Goal: Transaction & Acquisition: Book appointment/travel/reservation

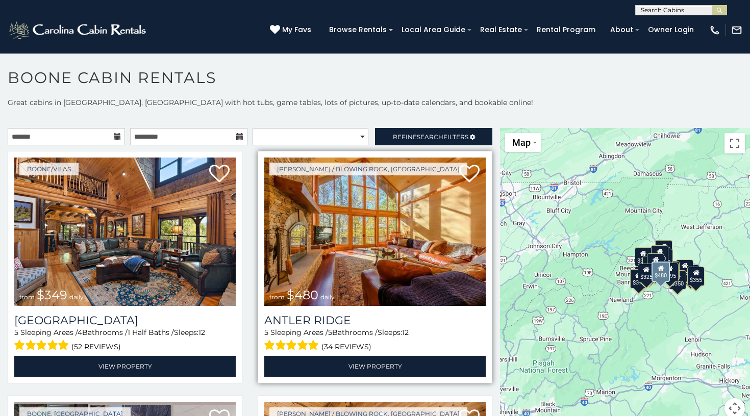
click at [377, 257] on img at bounding box center [374, 232] width 221 height 148
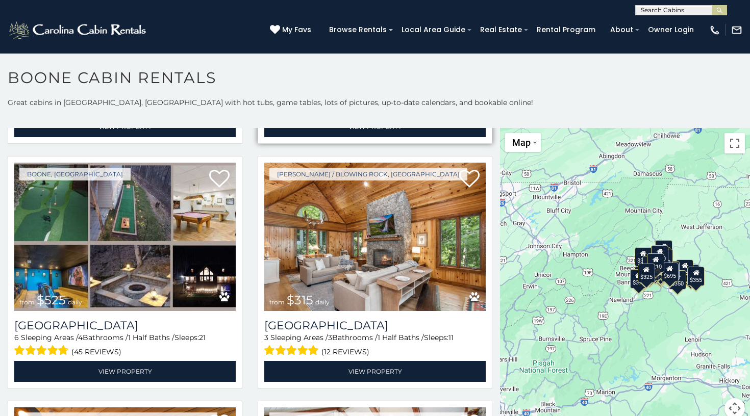
scroll to position [243, 0]
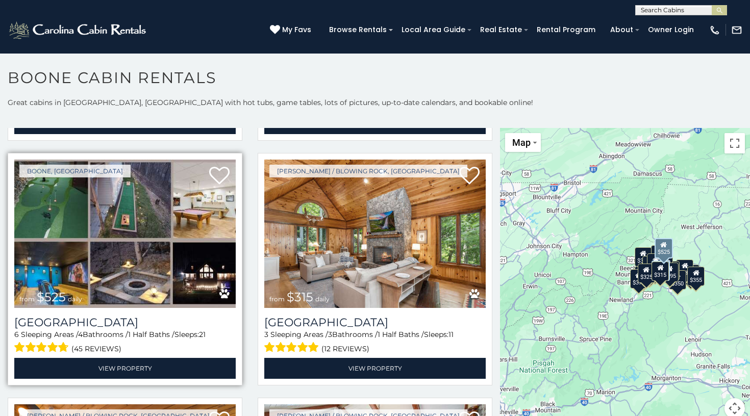
click at [87, 226] on img at bounding box center [124, 234] width 221 height 148
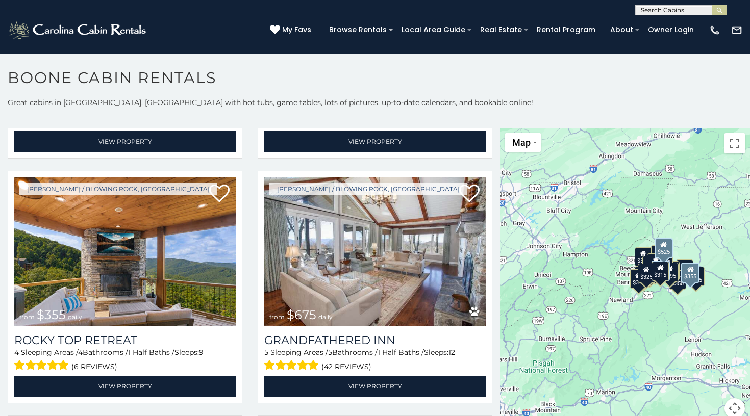
scroll to position [470, 0]
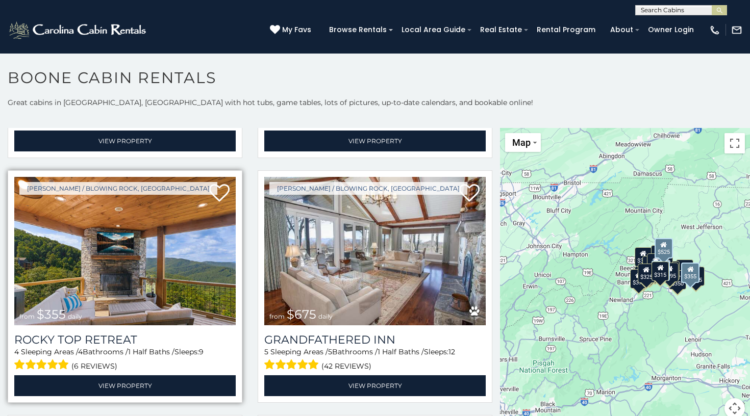
click at [170, 249] on img at bounding box center [124, 251] width 221 height 148
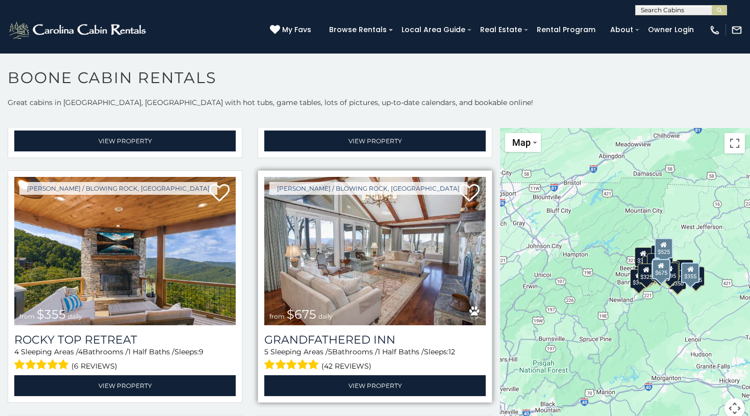
click at [317, 237] on img at bounding box center [374, 251] width 221 height 148
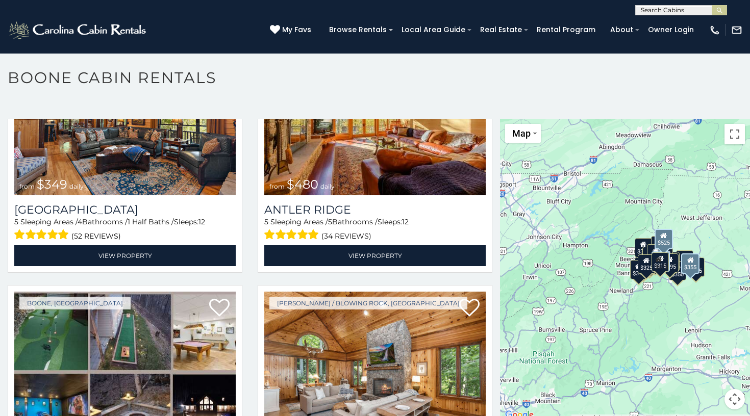
scroll to position [34, 0]
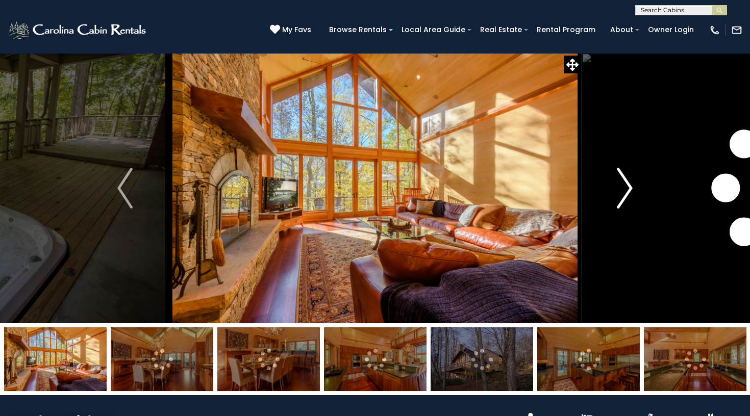
click at [629, 189] on img "Next" at bounding box center [624, 188] width 15 height 41
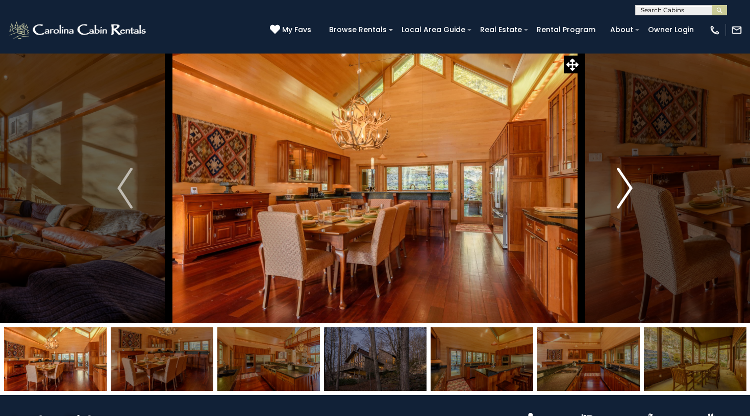
click at [629, 189] on img "Next" at bounding box center [624, 188] width 15 height 41
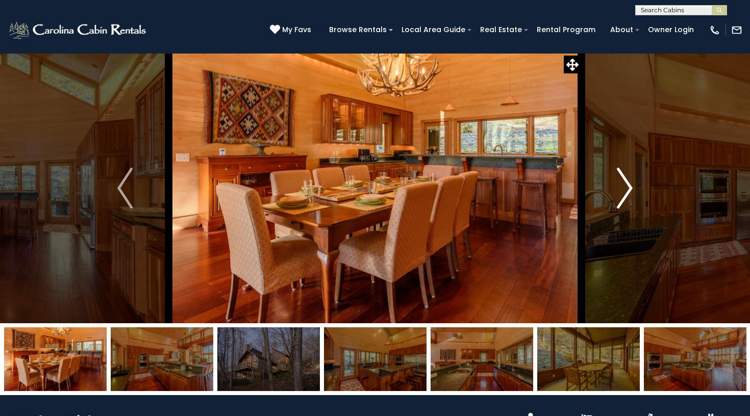
click at [629, 189] on img "Next" at bounding box center [624, 188] width 15 height 41
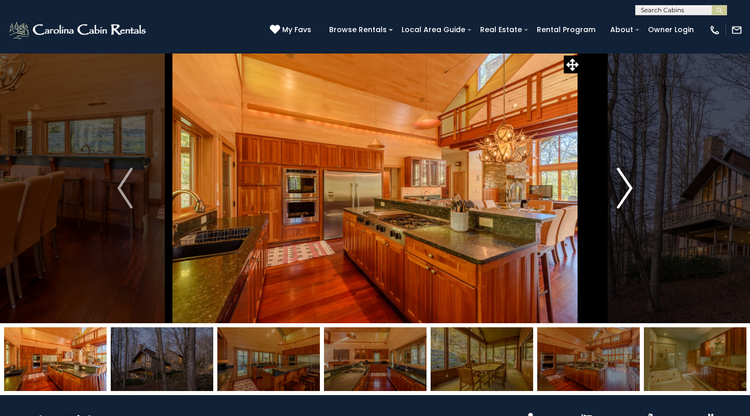
click at [629, 189] on img "Next" at bounding box center [624, 188] width 15 height 41
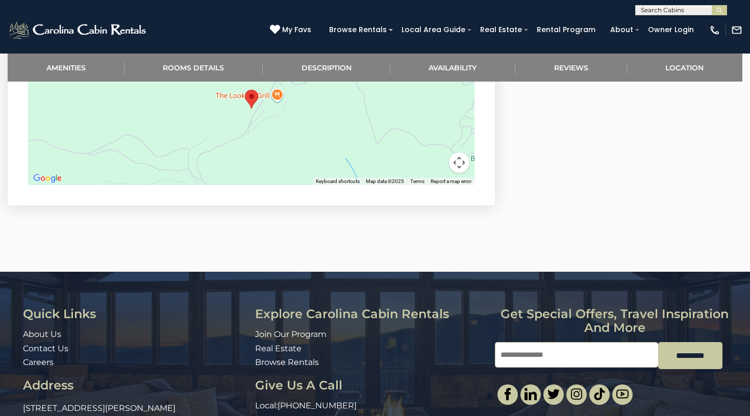
scroll to position [2916, 0]
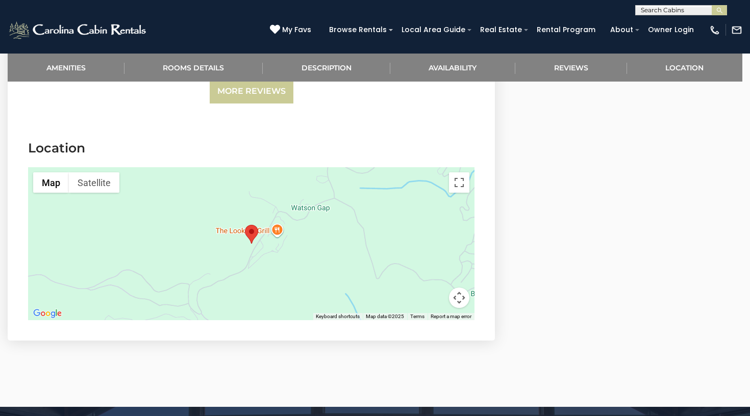
click at [279, 190] on div at bounding box center [251, 243] width 446 height 153
click at [276, 189] on div at bounding box center [251, 243] width 446 height 153
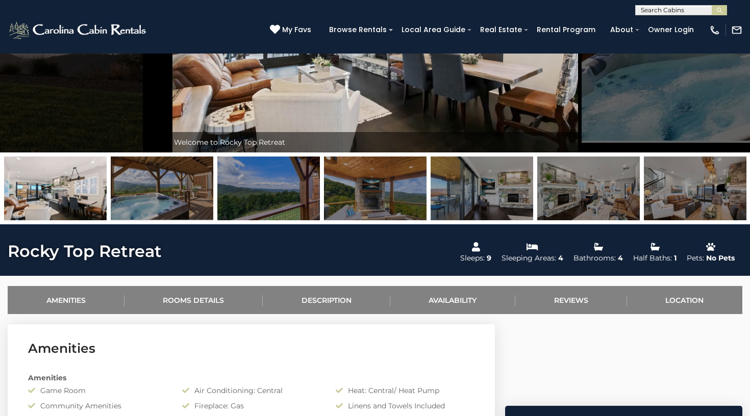
scroll to position [165, 0]
